Goal: Navigation & Orientation: Go to known website

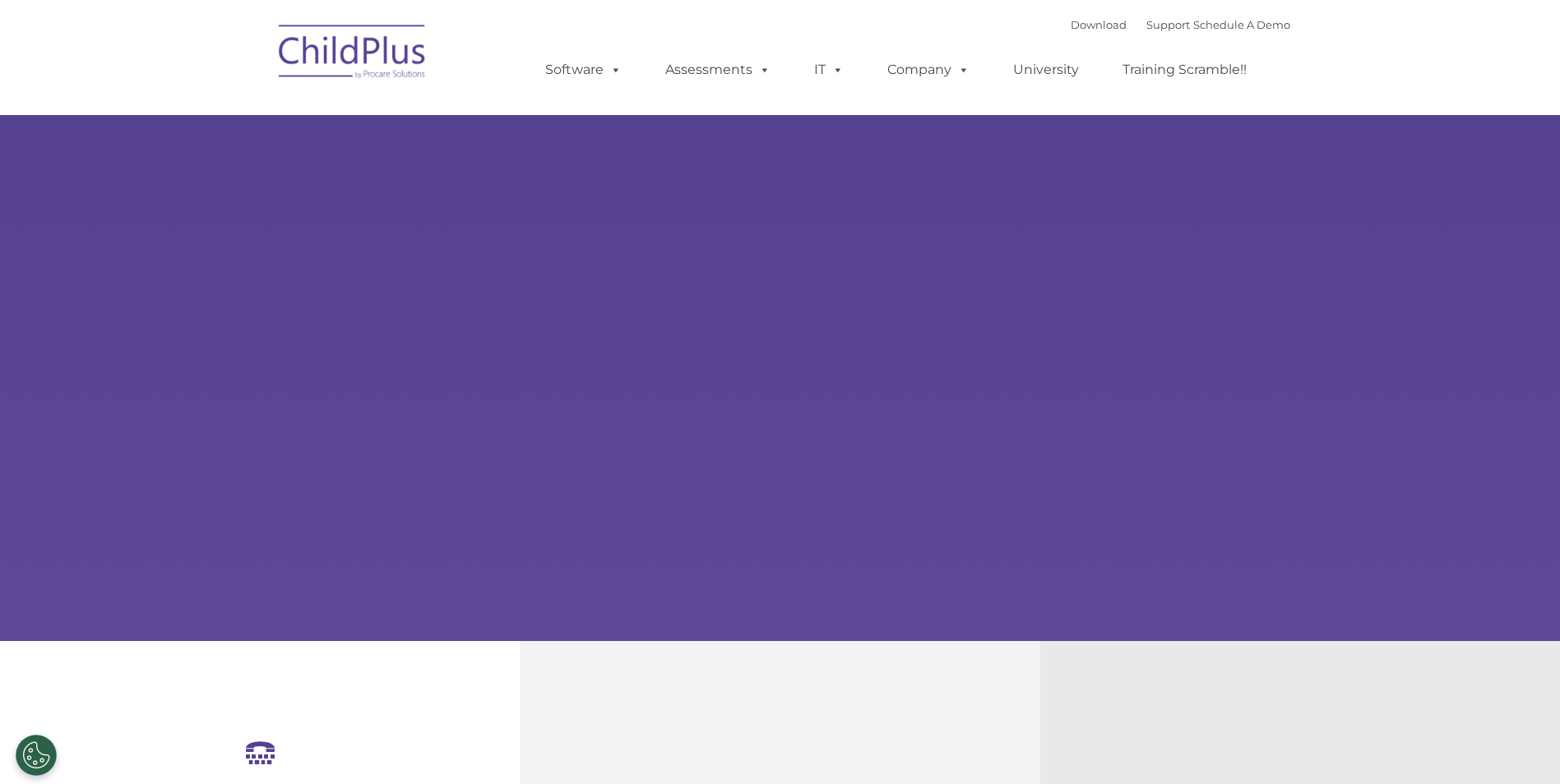
select select "MEDIUM"
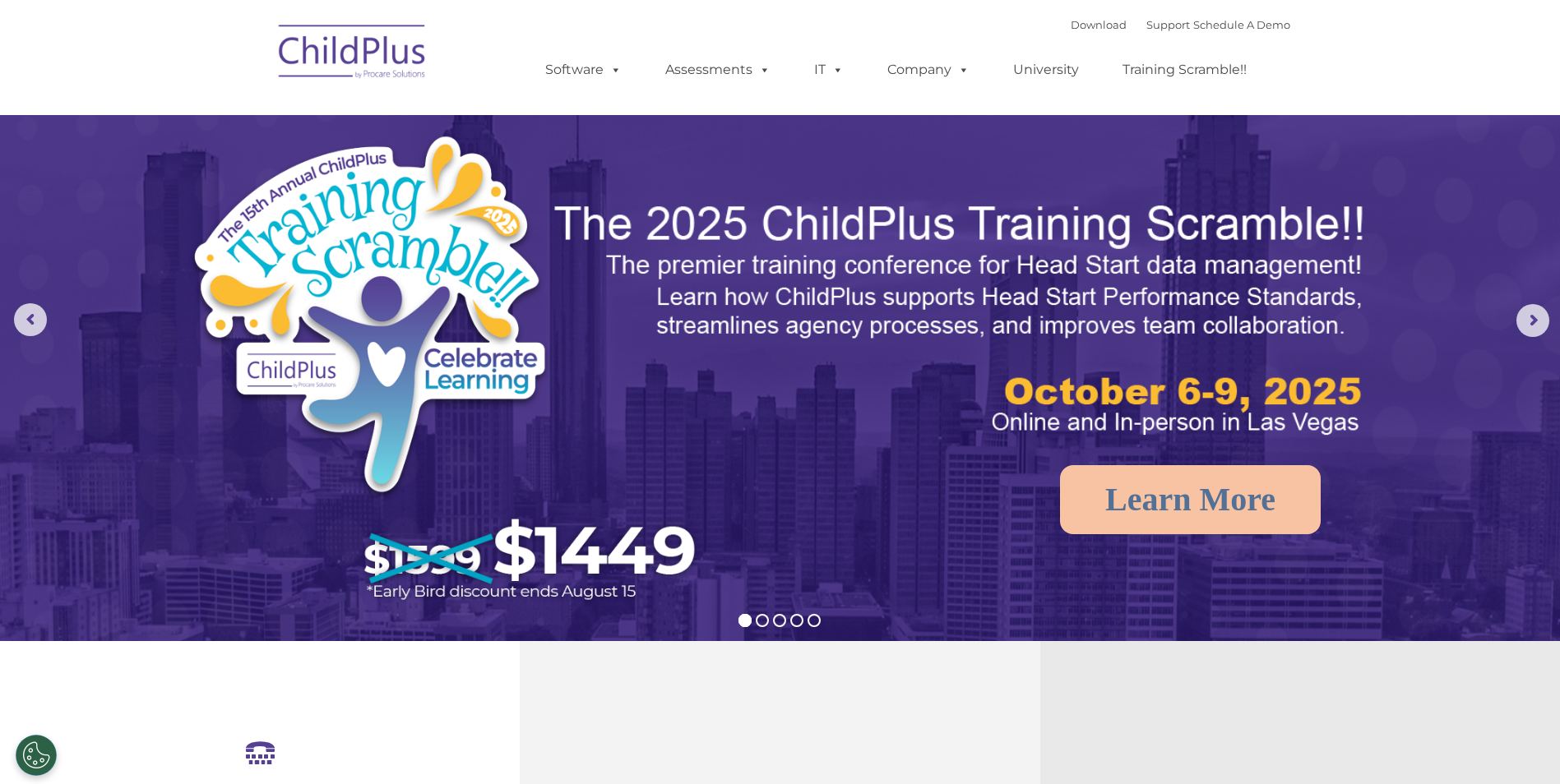
click at [346, 66] on img at bounding box center [353, 54] width 164 height 83
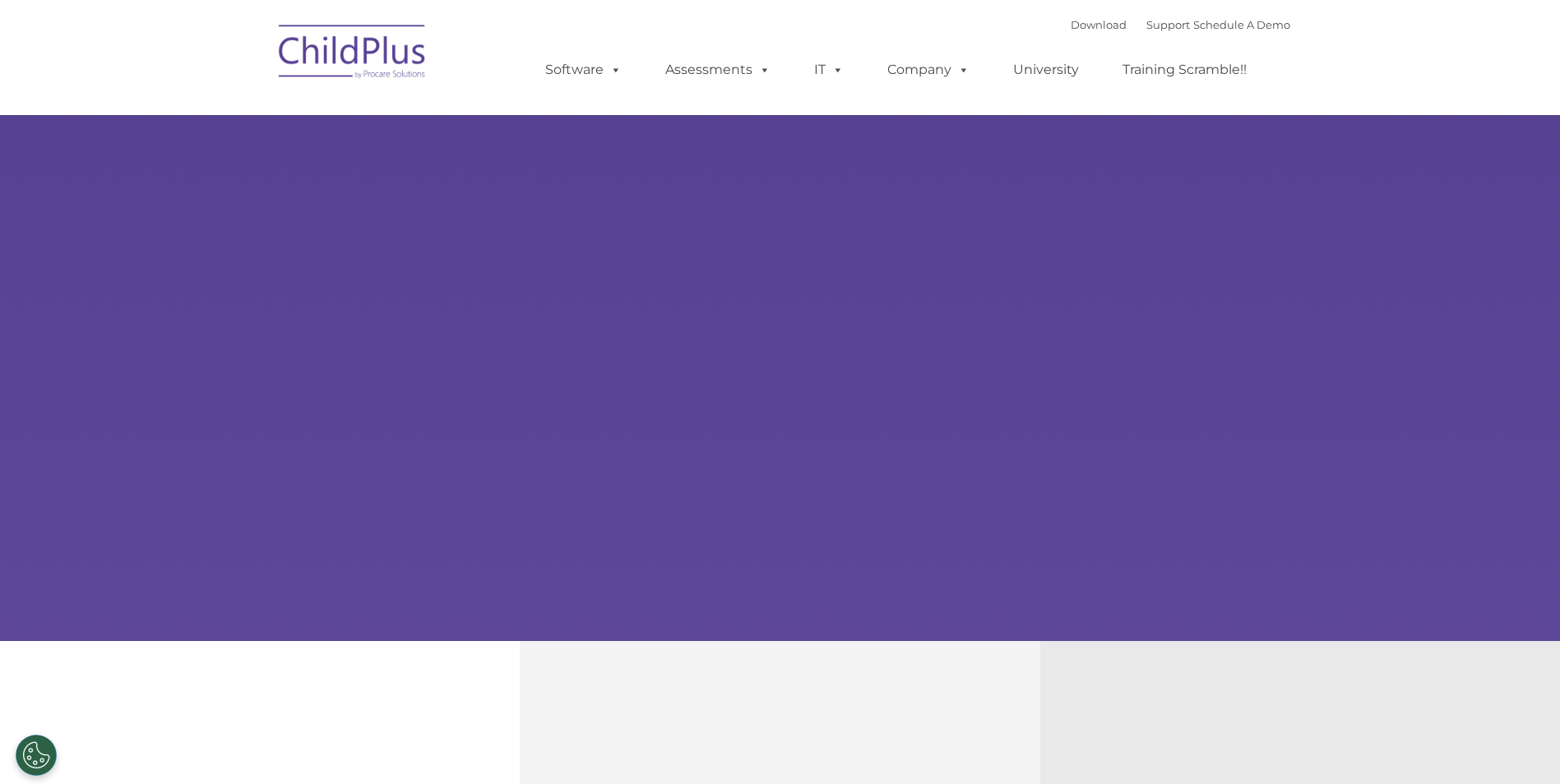
select select "MEDIUM"
type input ""
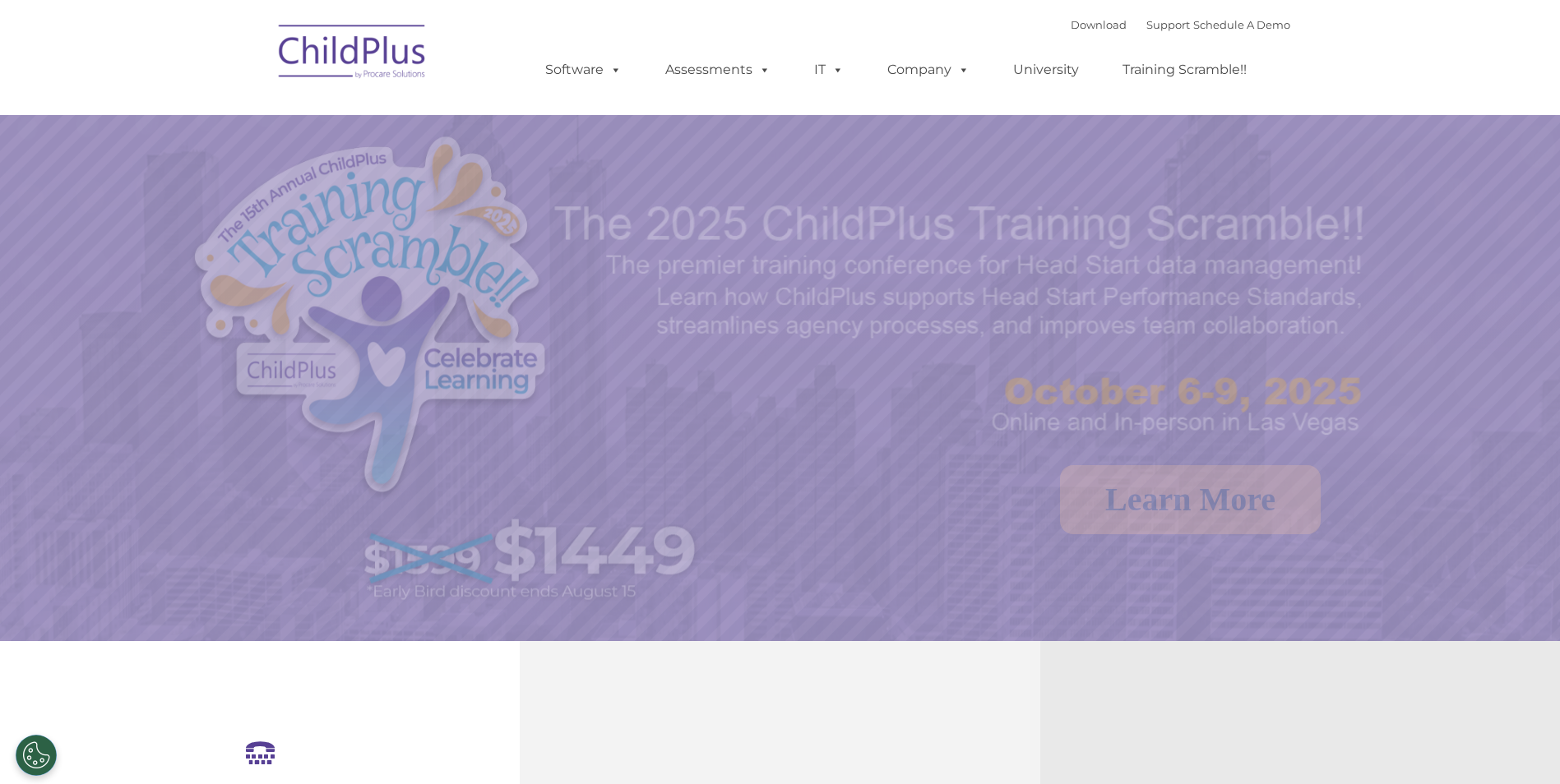
select select "MEDIUM"
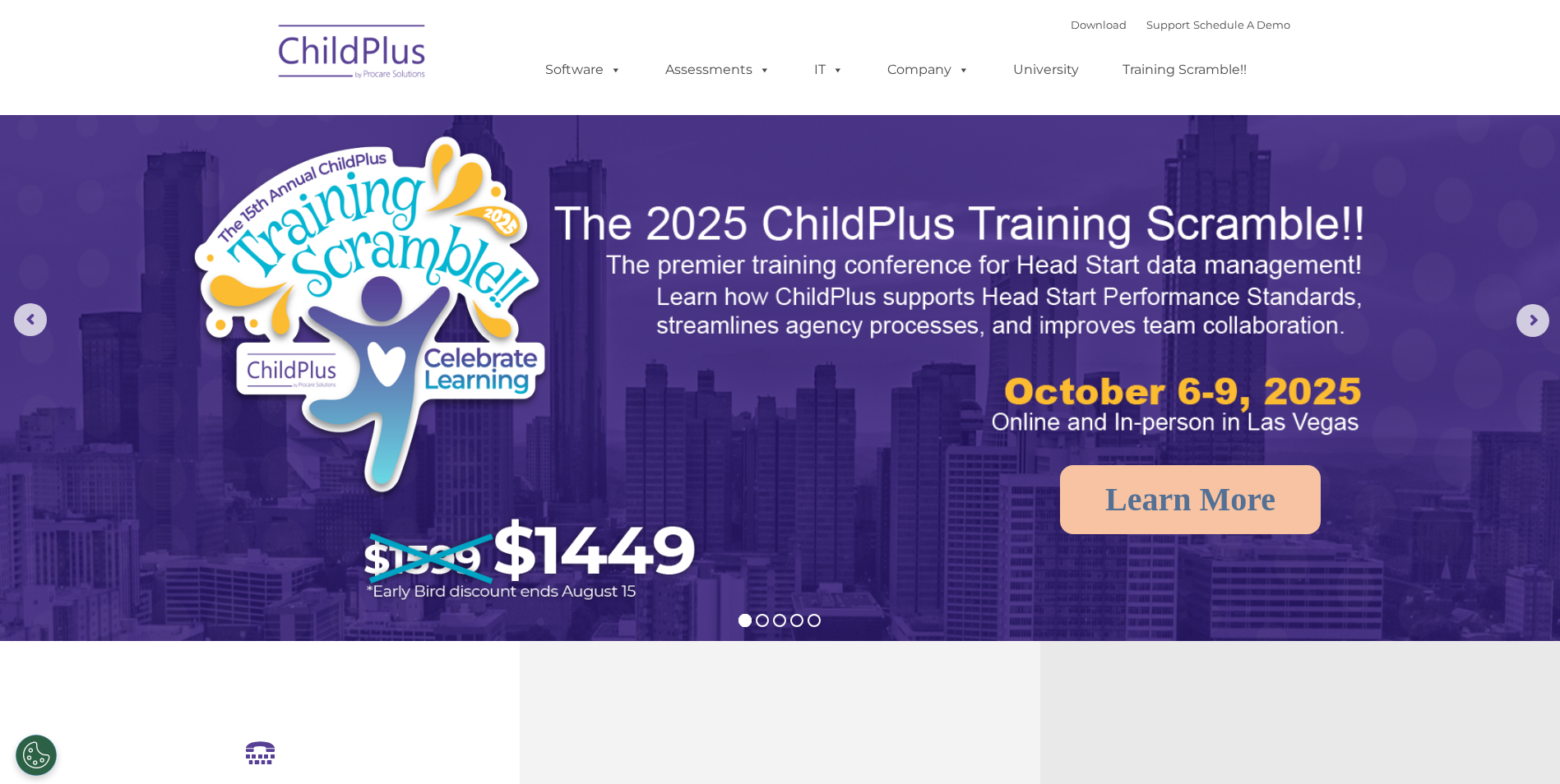
click at [342, 58] on img at bounding box center [353, 54] width 164 height 83
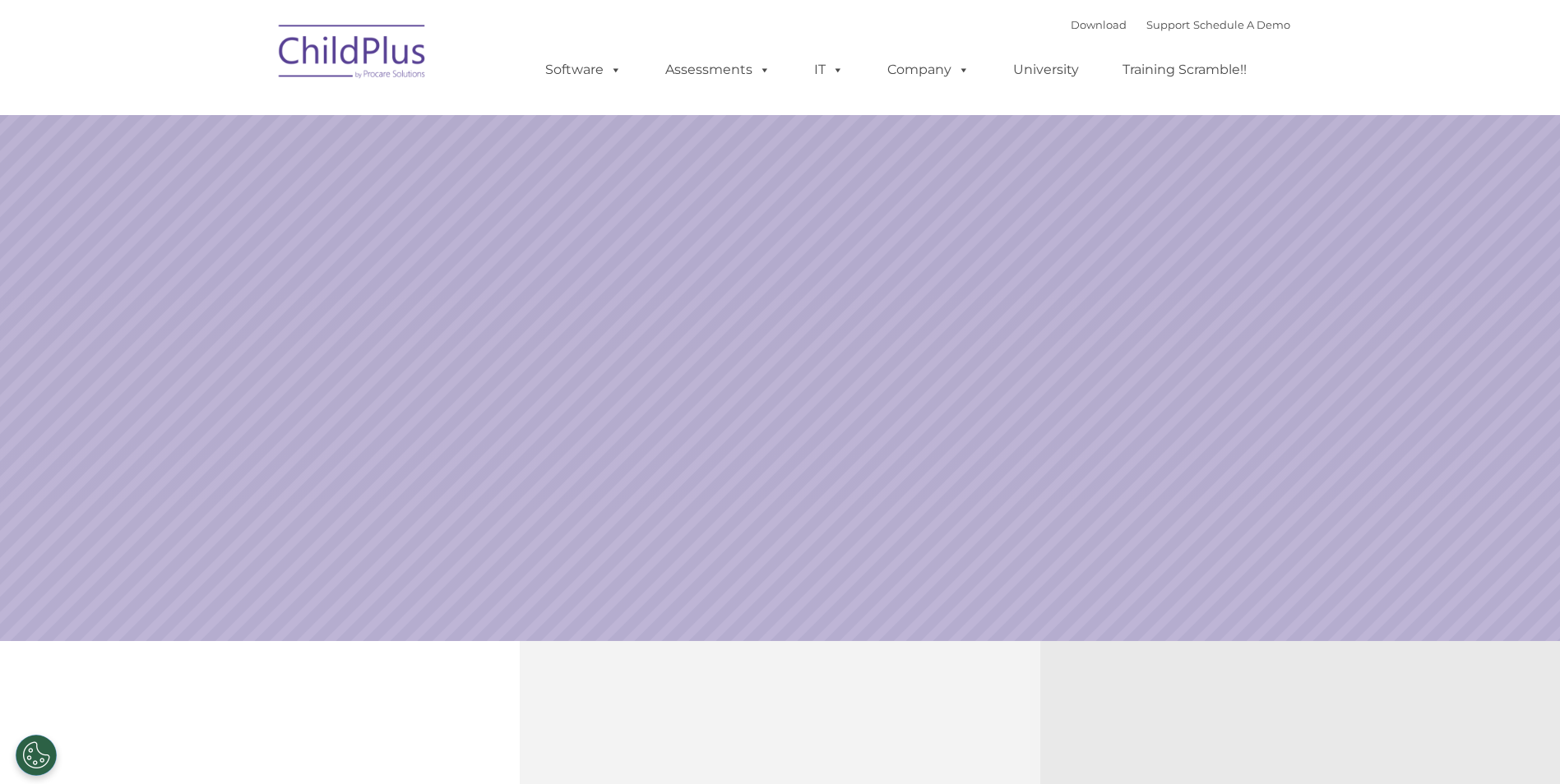
select select "MEDIUM"
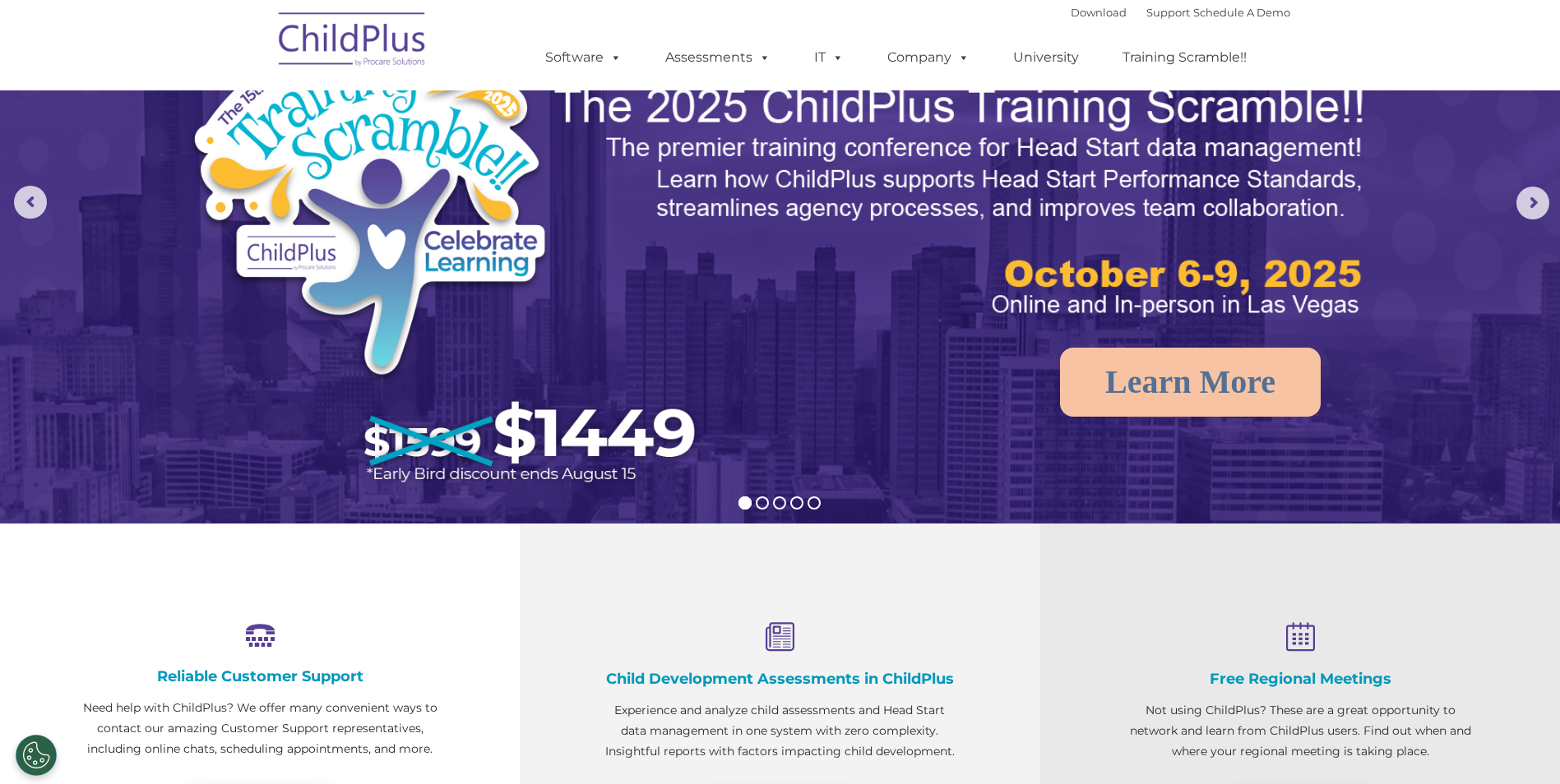
scroll to position [109, 0]
